Goal: Information Seeking & Learning: Learn about a topic

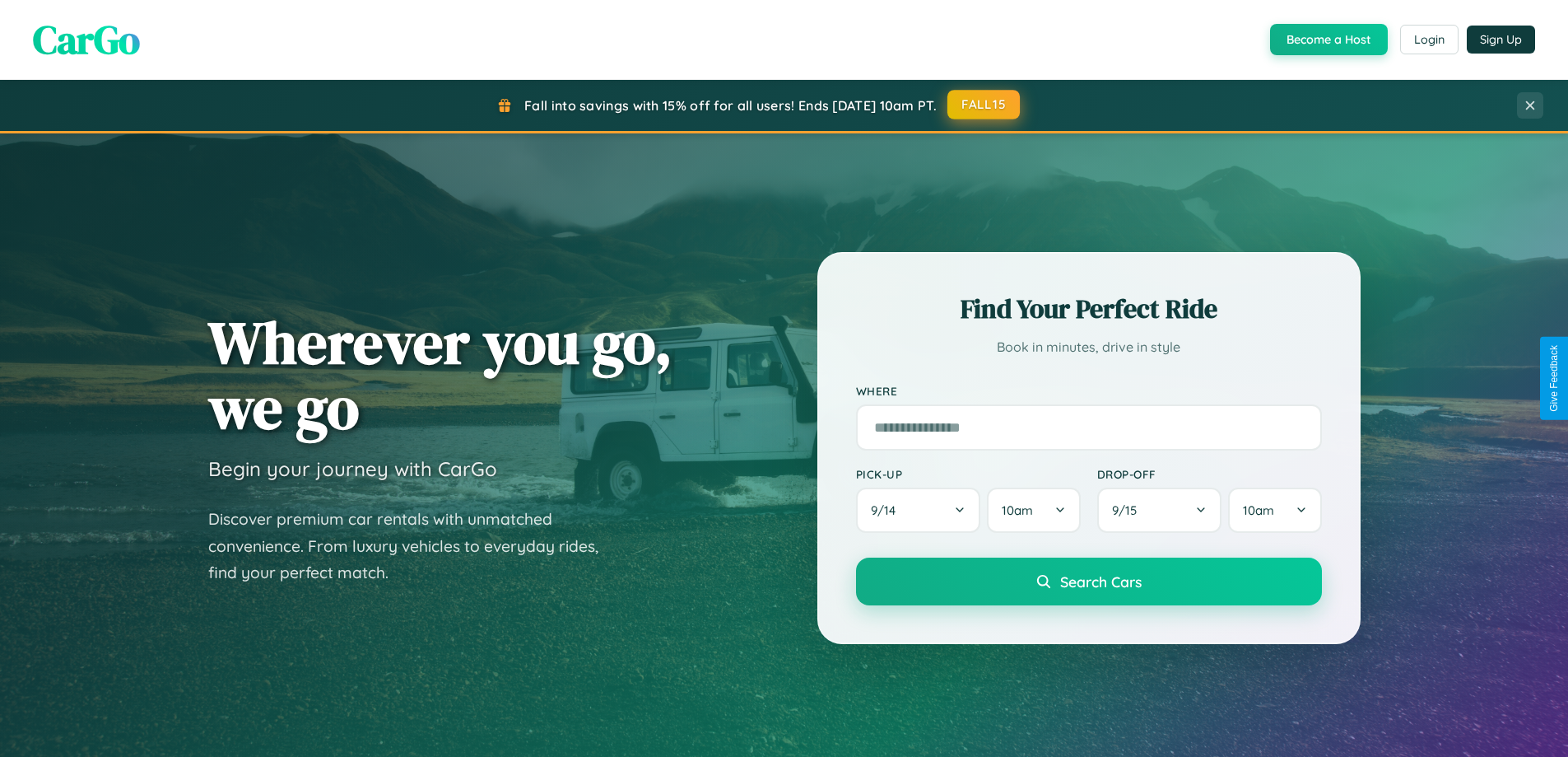
click at [985, 105] on button "FALL15" at bounding box center [984, 105] width 72 height 29
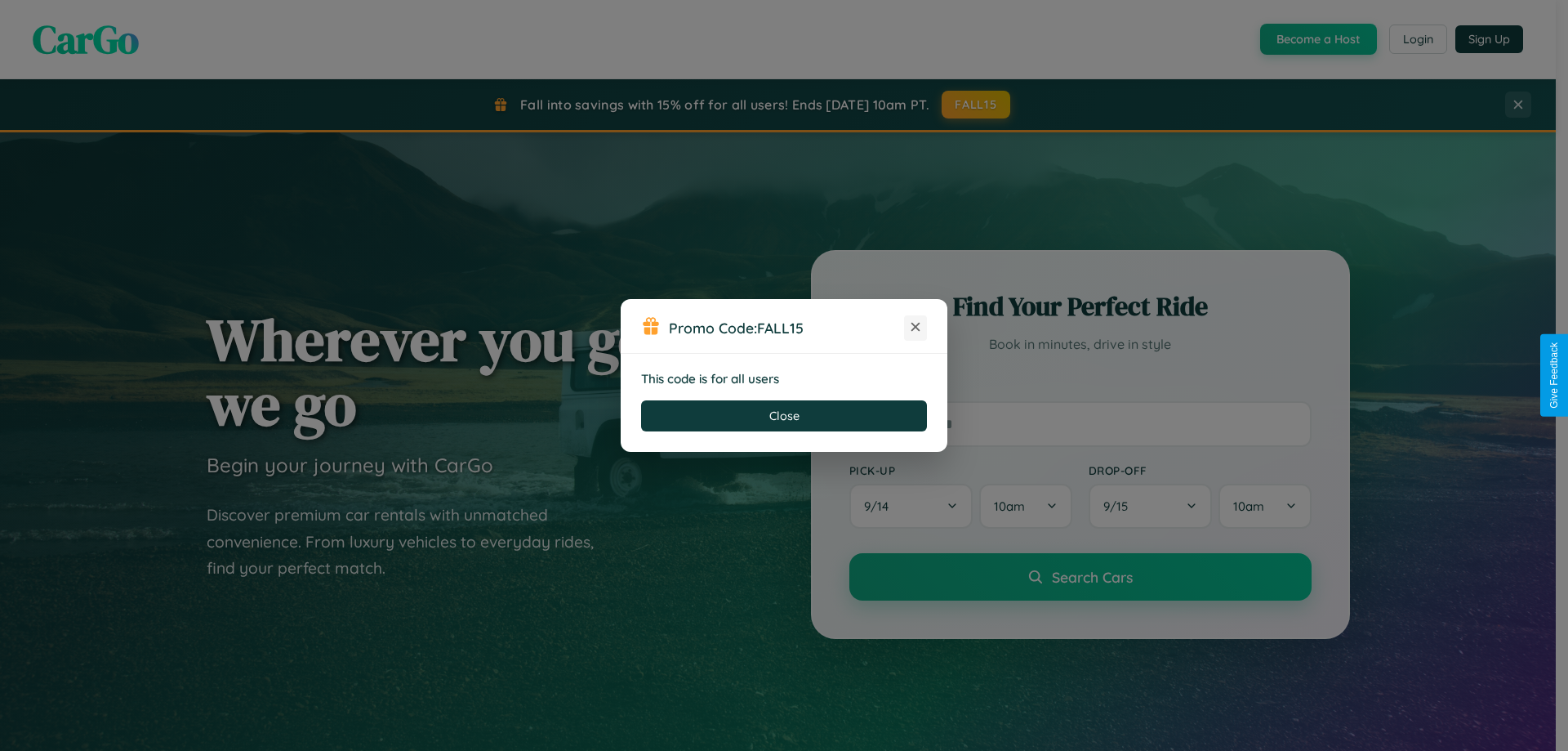
click at [915, 328] on icon at bounding box center [915, 327] width 16 height 16
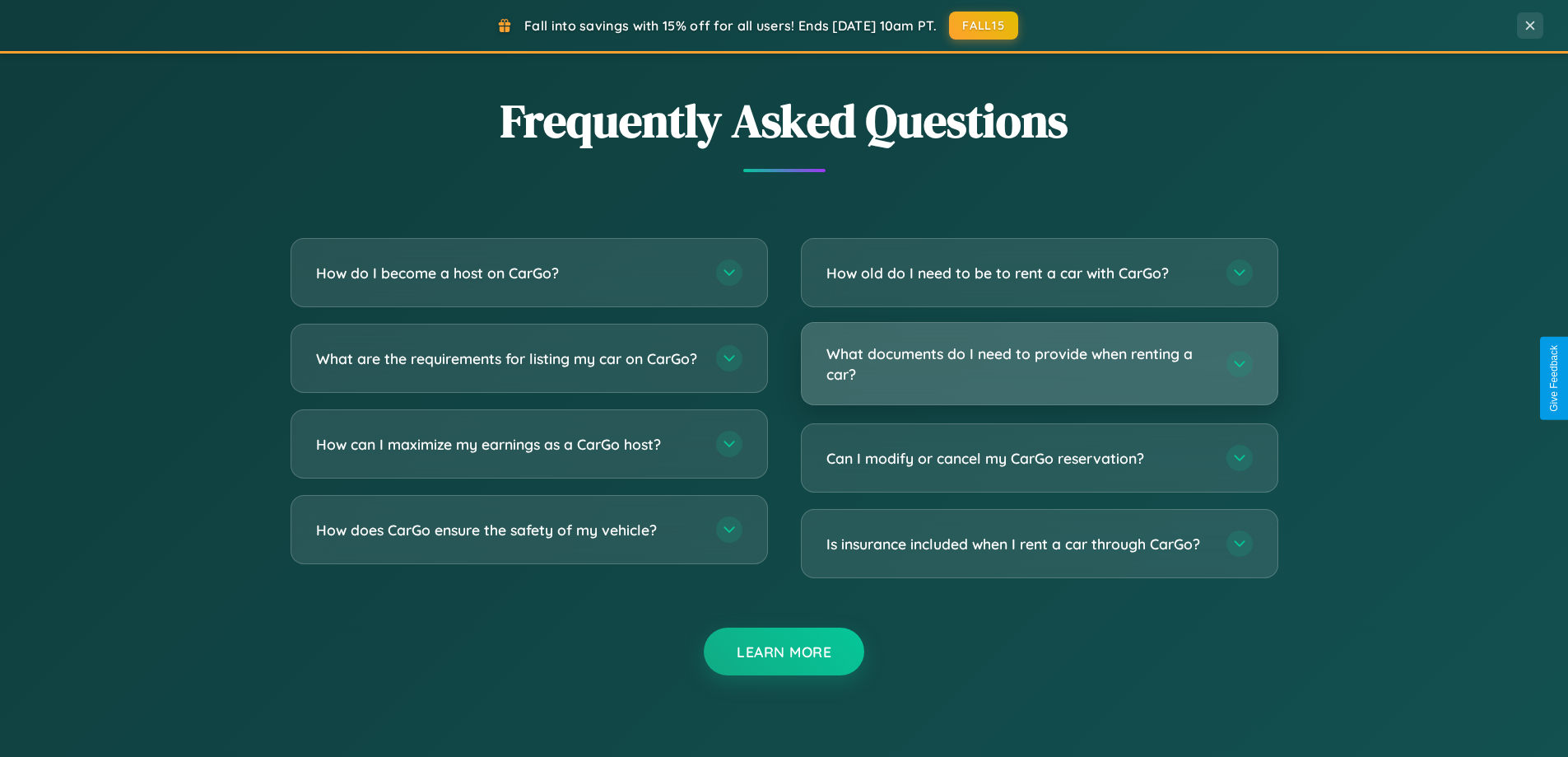
scroll to position [3170, 0]
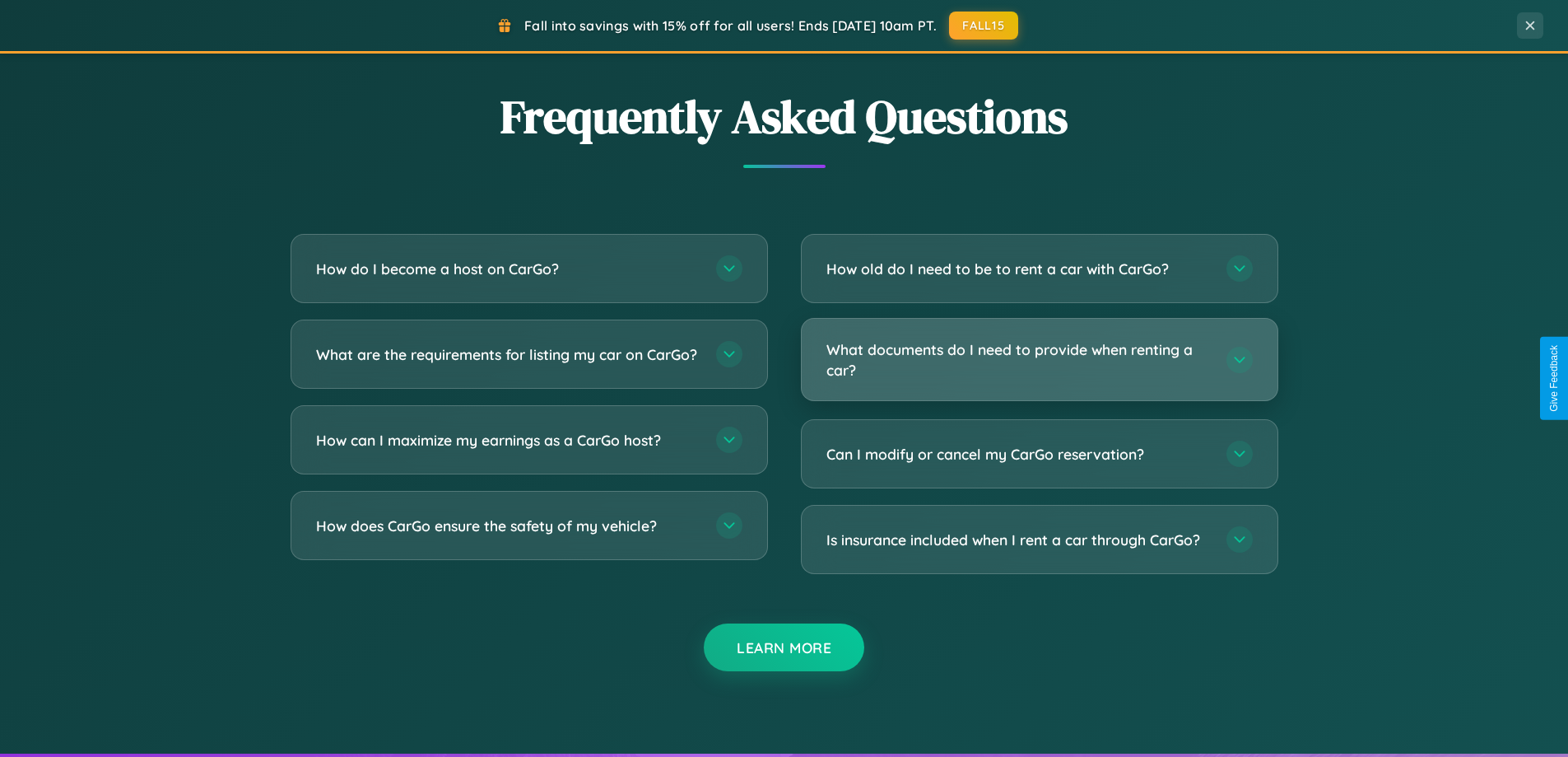
click at [1039, 360] on h3 "What documents do I need to provide when renting a car?" at bounding box center [1018, 358] width 384 height 40
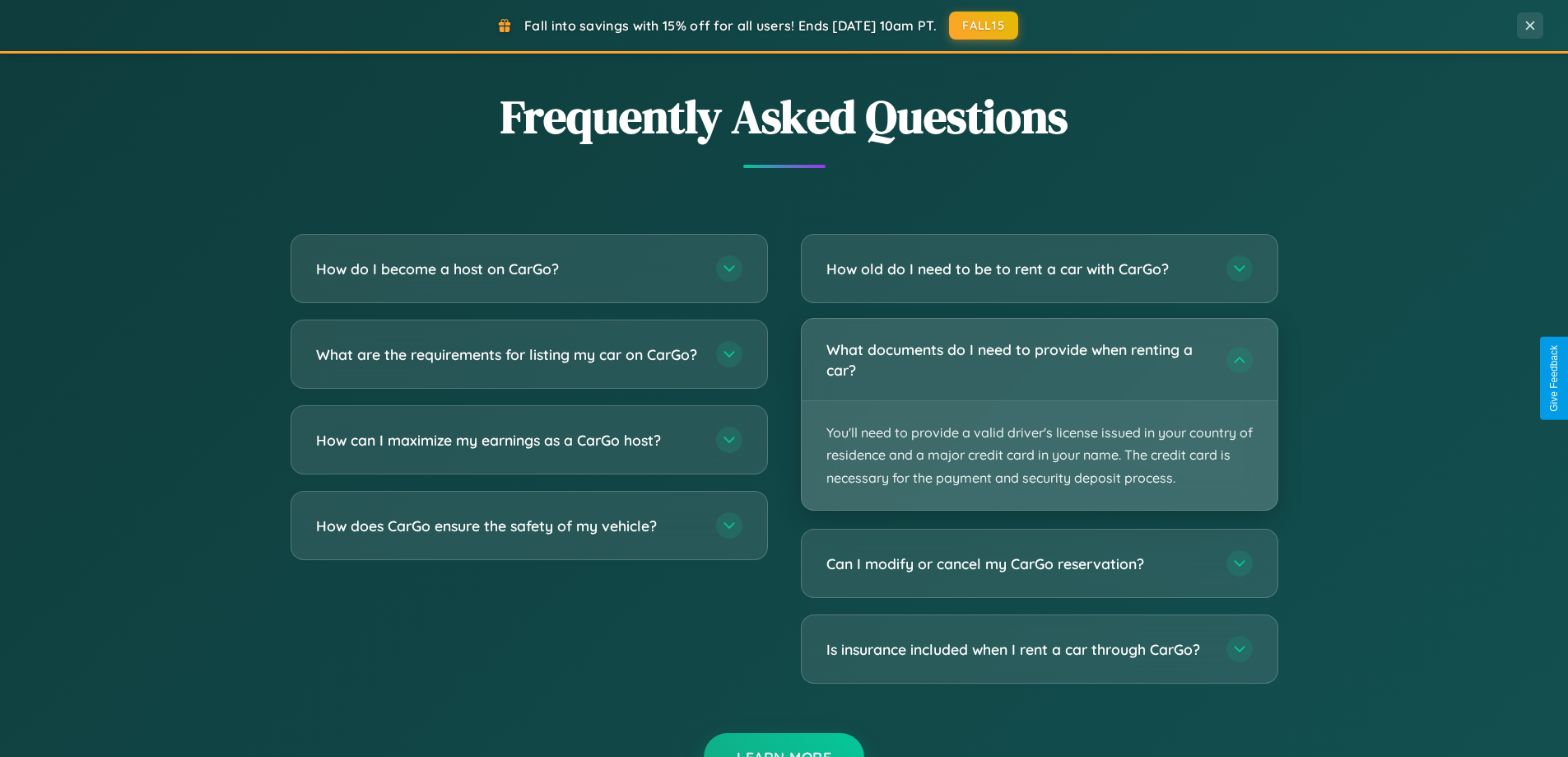
click at [1039, 413] on p "You'll need to provide a valid driver's license issued in your country of resid…" at bounding box center [1039, 455] width 475 height 108
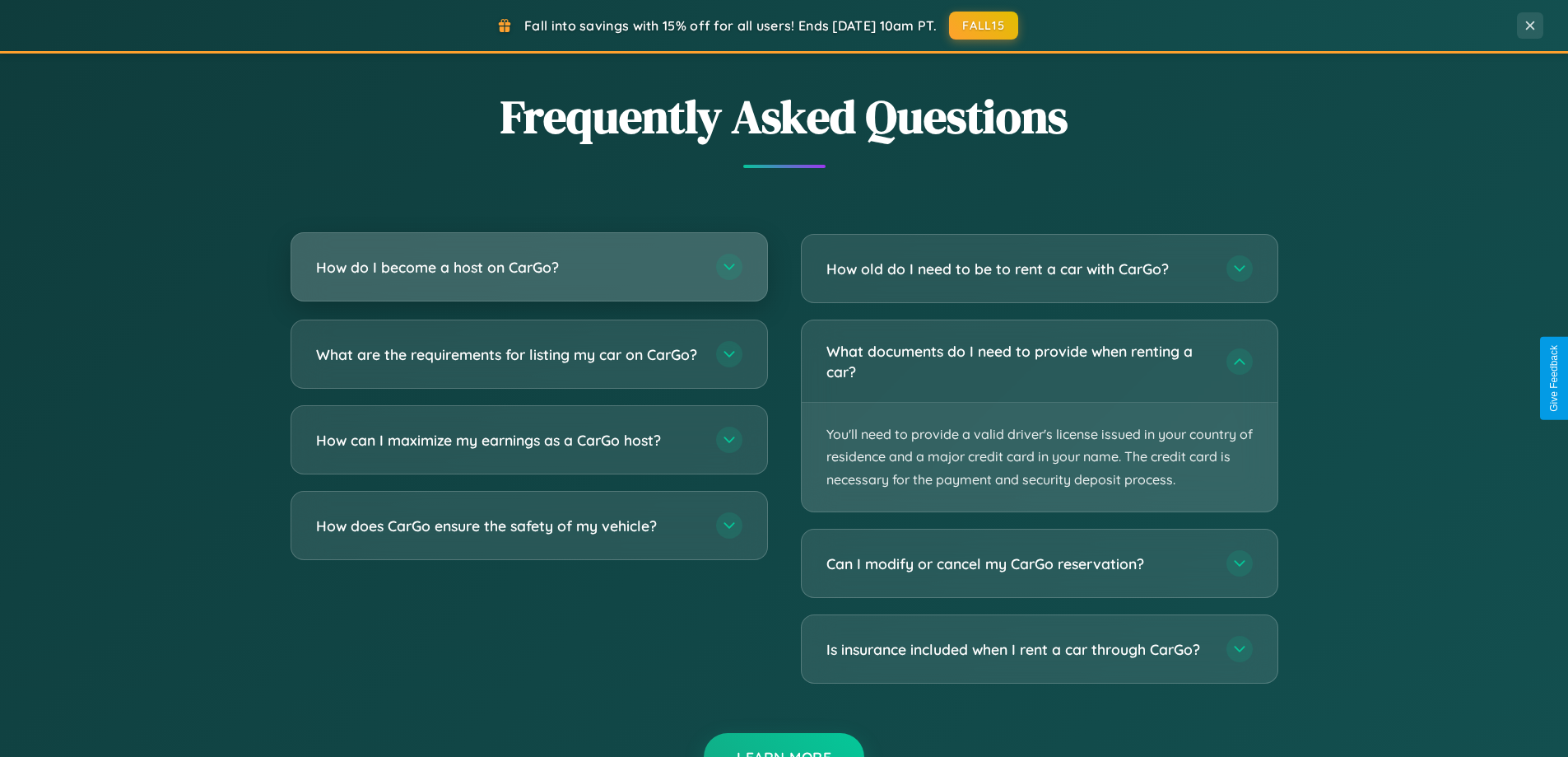
click at [528, 269] on h3 "How do I become a host on CarGo?" at bounding box center [508, 267] width 384 height 21
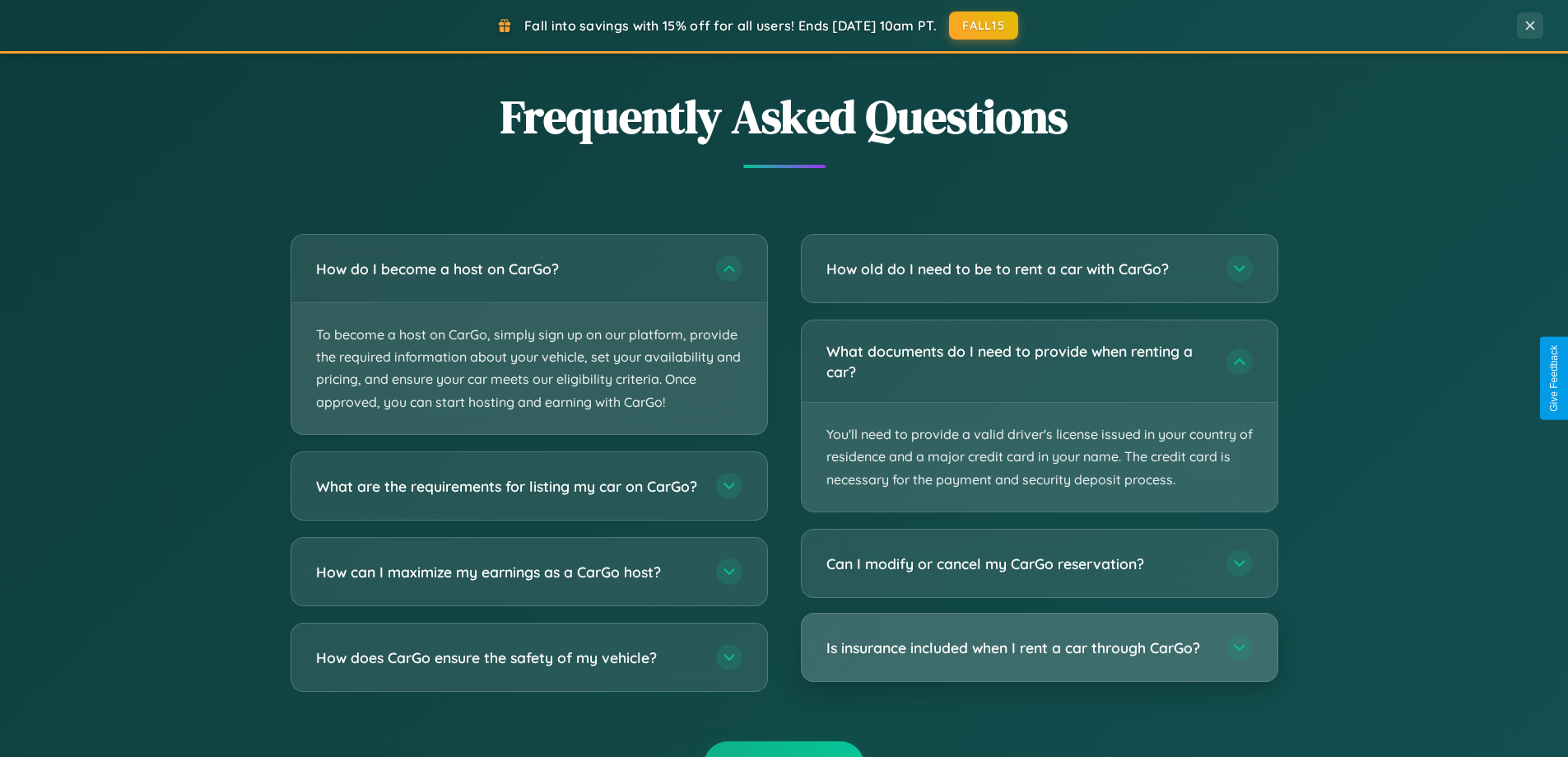
click at [1039, 649] on h3 "Is insurance included when I rent a car through CarGo?" at bounding box center [1018, 648] width 384 height 21
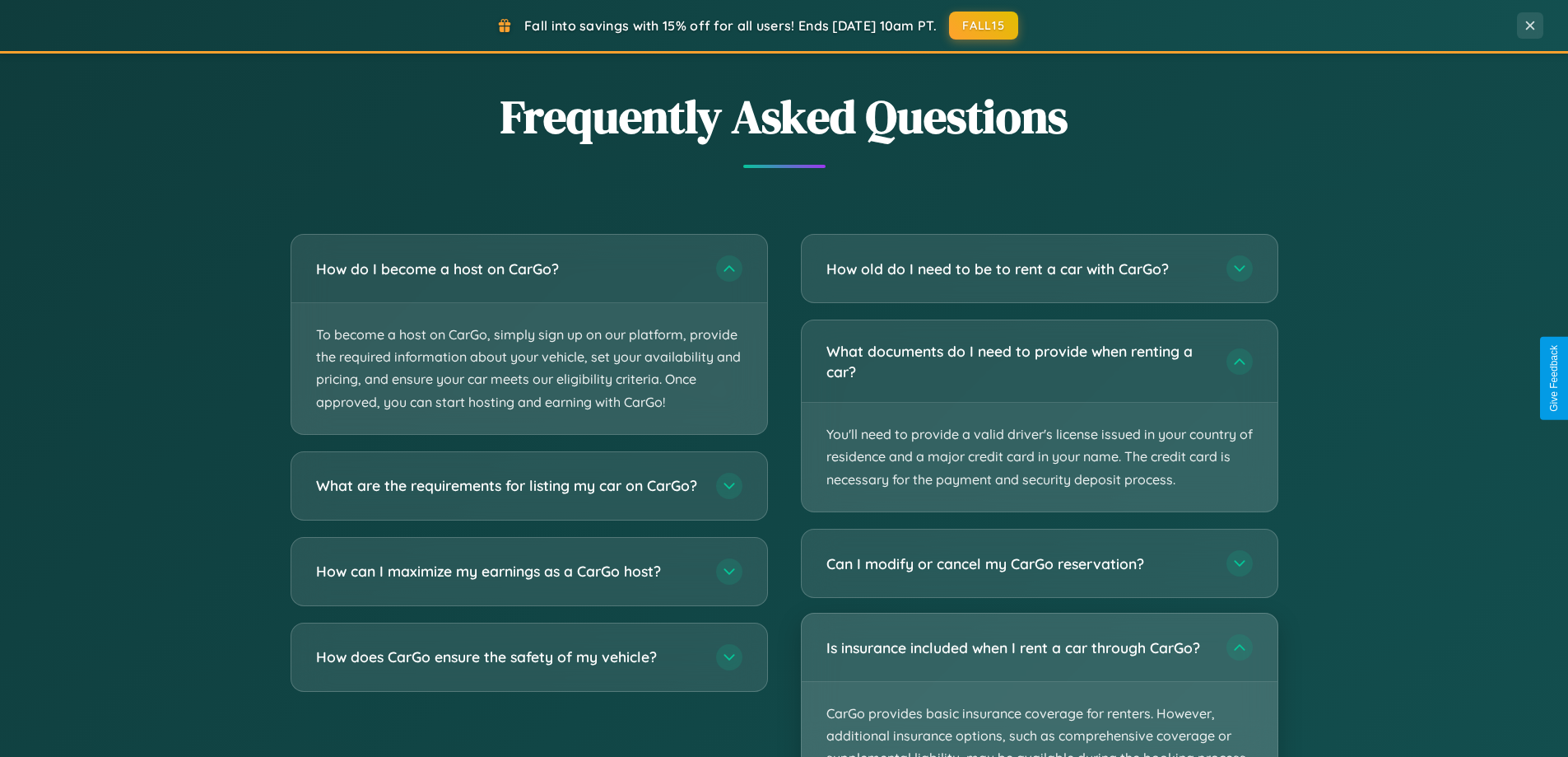
click at [1039, 685] on p "CarGo provides basic insurance coverage for renters. However, additional insura…" at bounding box center [1039, 758] width 475 height 153
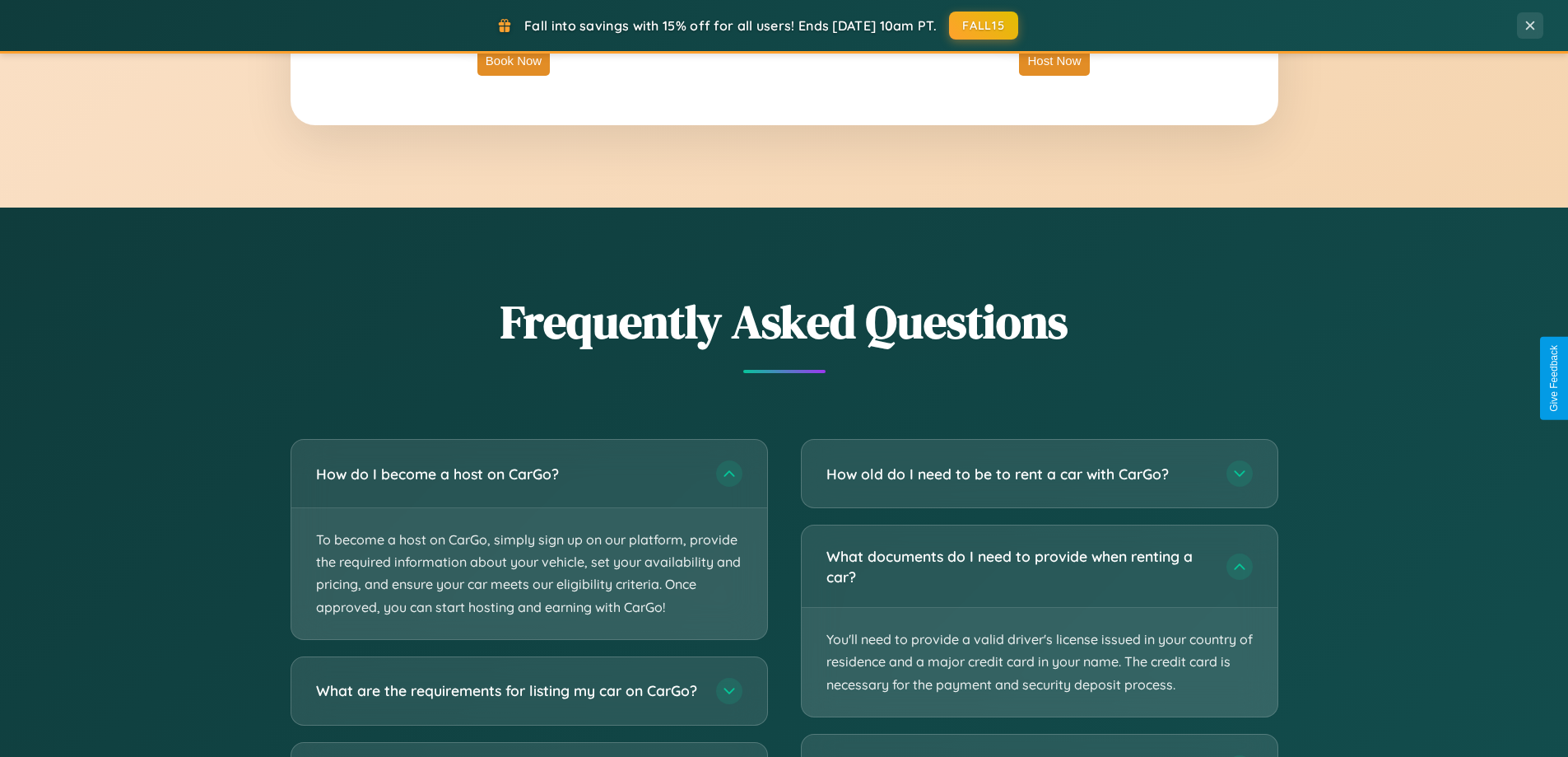
scroll to position [2646, 0]
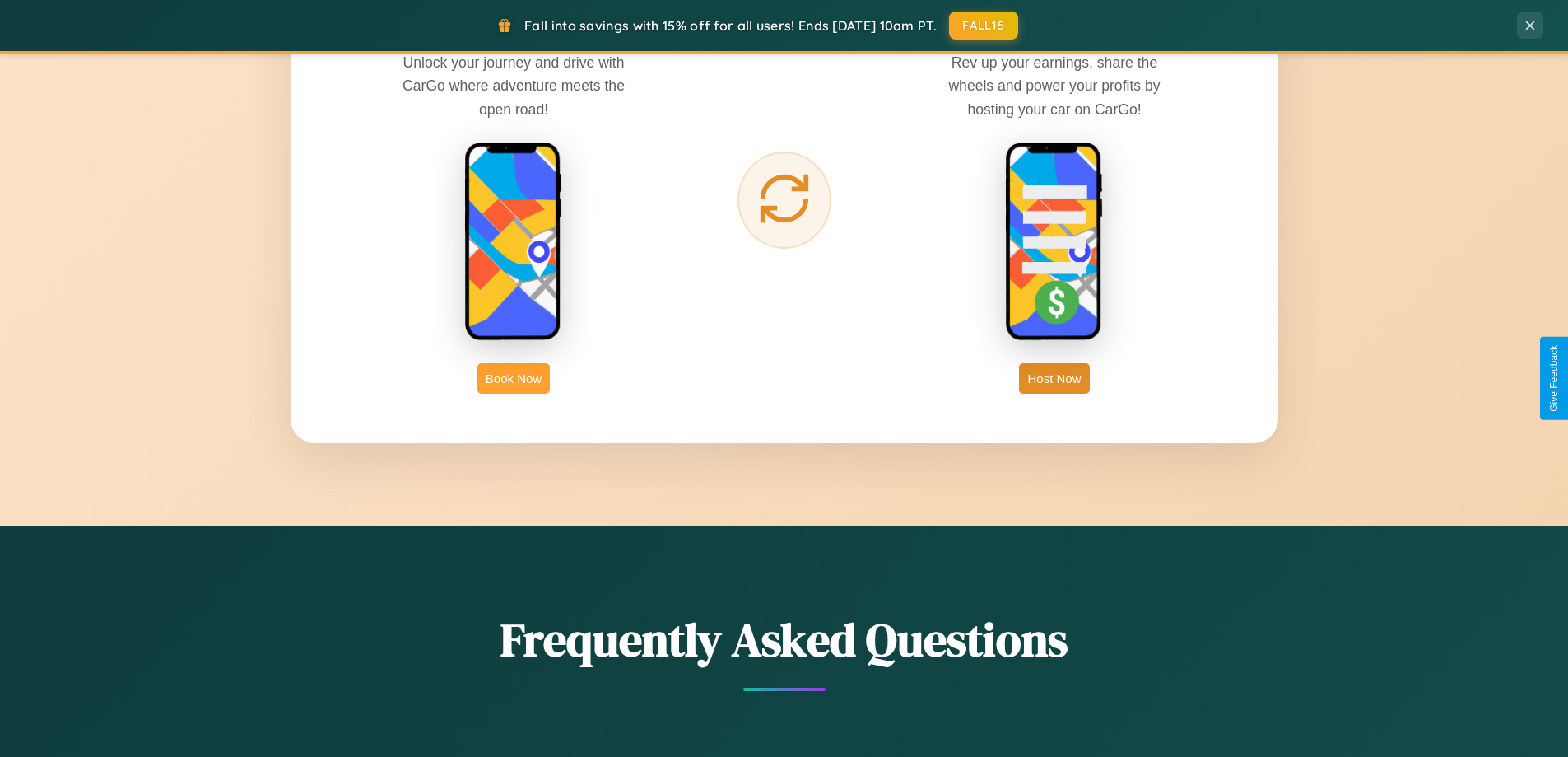
click at [514, 378] on button "Book Now" at bounding box center [514, 378] width 72 height 30
